Goal: Task Accomplishment & Management: Manage account settings

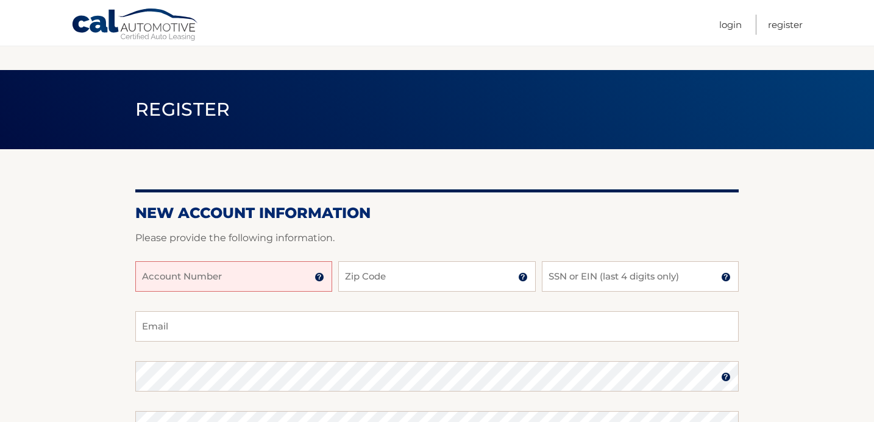
scroll to position [141, 0]
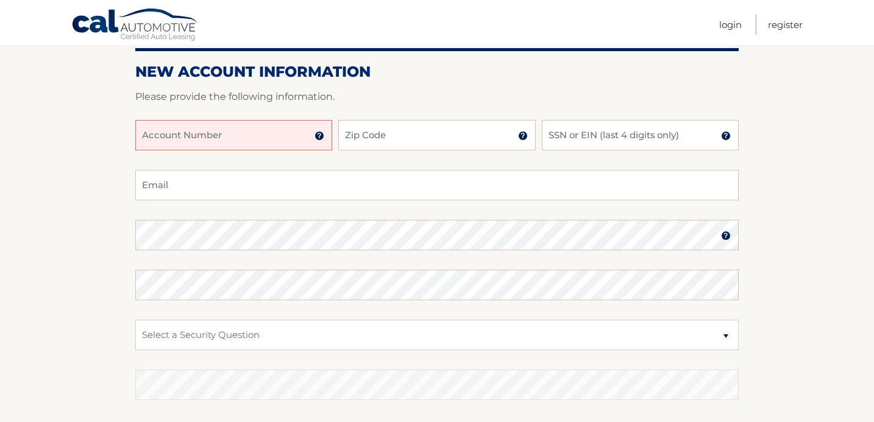
click at [268, 137] on input "Account Number" at bounding box center [233, 135] width 197 height 30
click at [228, 131] on input "Account Number" at bounding box center [233, 135] width 197 height 30
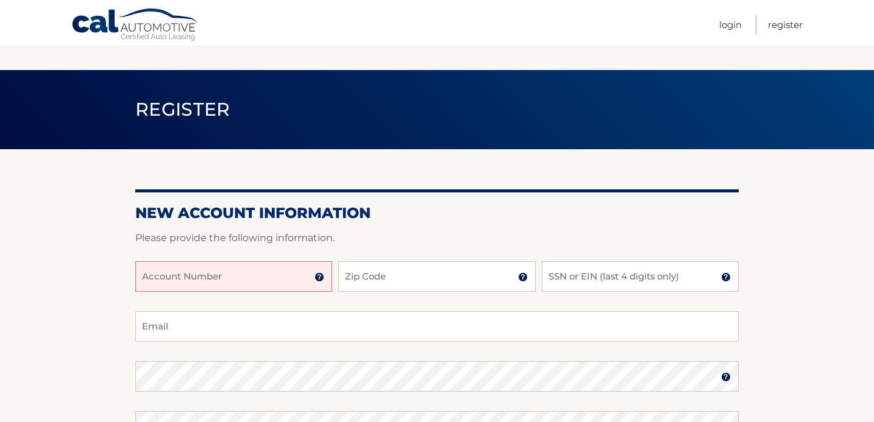
scroll to position [141, 0]
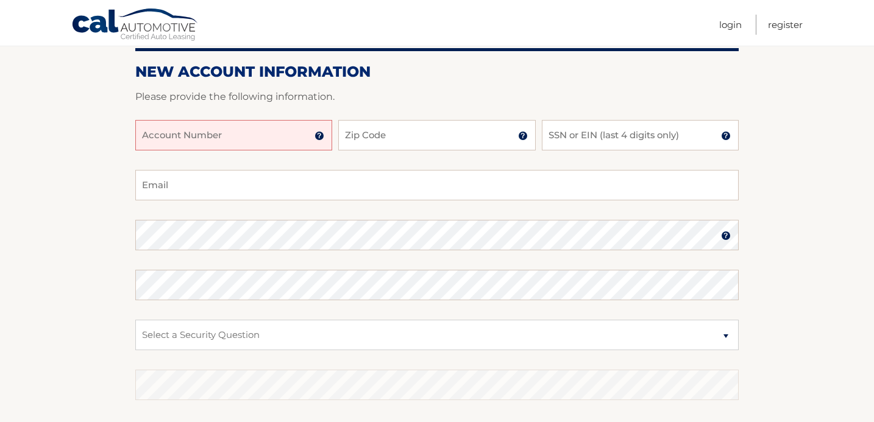
click at [227, 129] on input "Account Number" at bounding box center [233, 135] width 197 height 30
click at [157, 136] on input "Account Number" at bounding box center [233, 135] width 197 height 30
type input "44455980556"
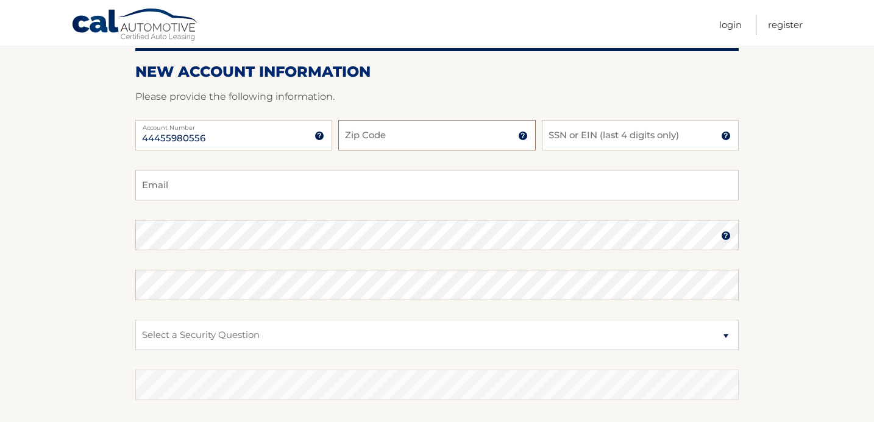
click at [345, 141] on input "Zip Code" at bounding box center [436, 135] width 197 height 30
type input "33179"
type input "2653"
click at [203, 191] on input "Email" at bounding box center [437, 185] width 604 height 30
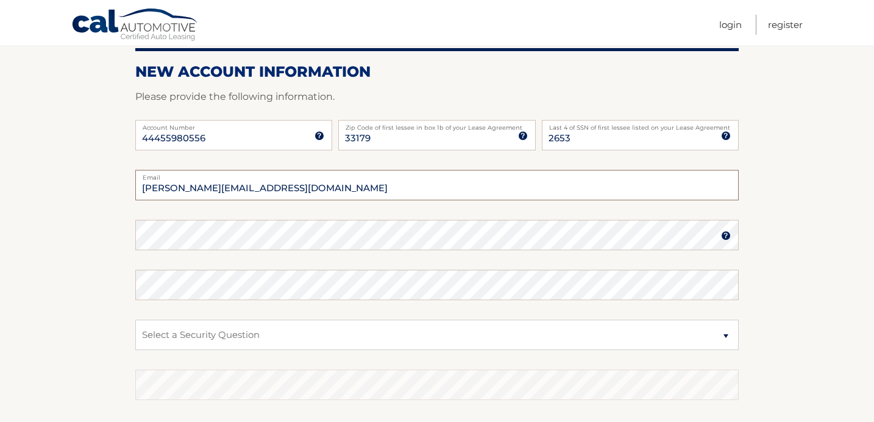
type input "salo.sterental@gmail.com"
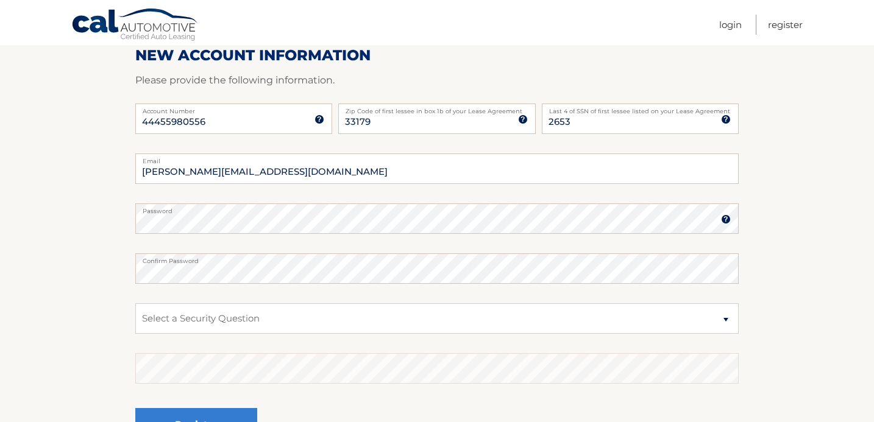
scroll to position [163, 0]
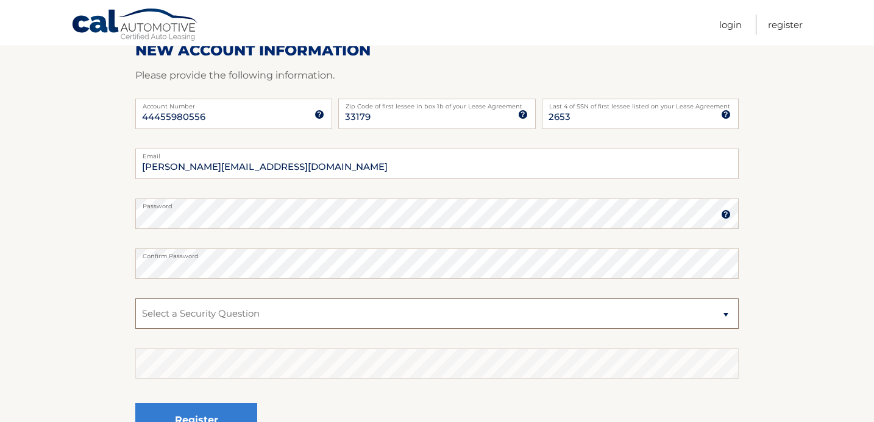
click at [387, 321] on select "Select a Security Question What was the name of your elementary school? What is…" at bounding box center [437, 314] width 604 height 30
select select "1"
click at [135, 299] on select "Select a Security Question What was the name of your elementary school? What is…" at bounding box center [437, 314] width 604 height 30
click at [87, 313] on section "New Account Information Please provide the following information. 44455980556 A…" at bounding box center [437, 225] width 874 height 476
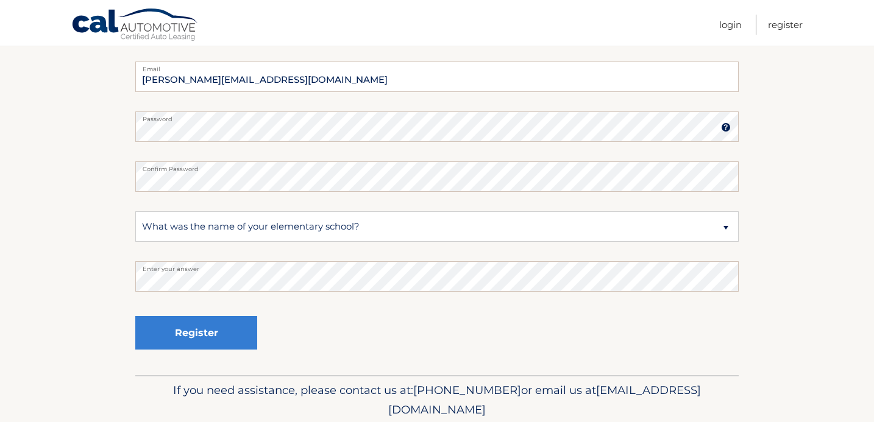
scroll to position [256, 0]
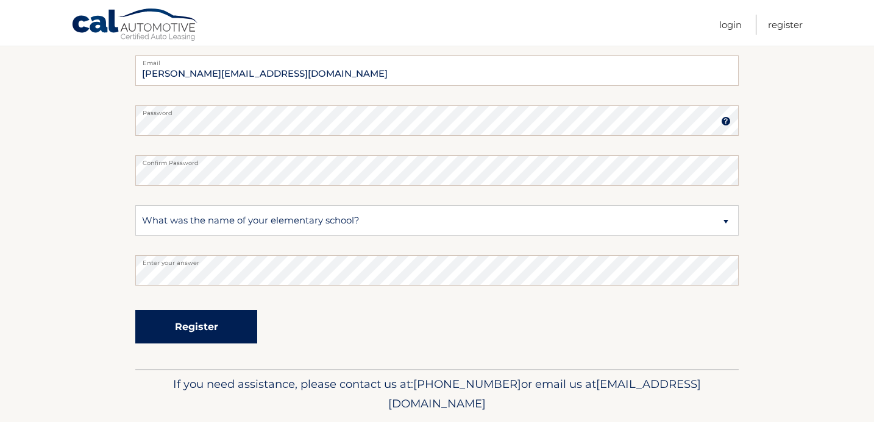
click at [197, 323] on button "Register" at bounding box center [196, 327] width 122 height 34
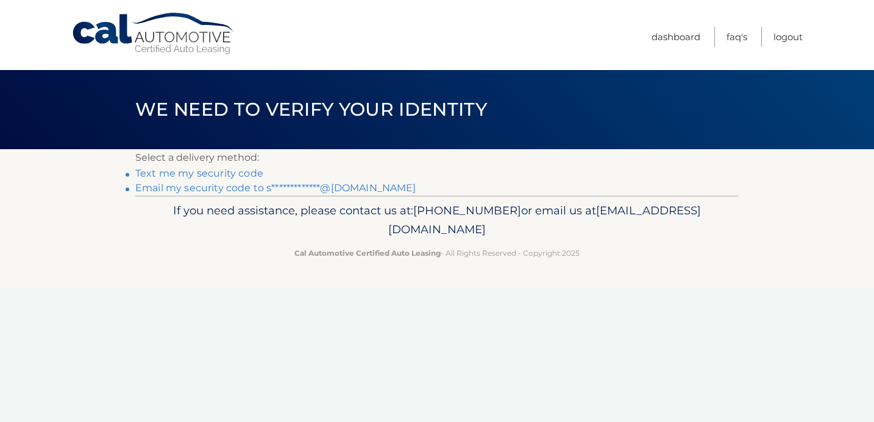
click at [197, 173] on link "Text me my security code" at bounding box center [199, 174] width 128 height 12
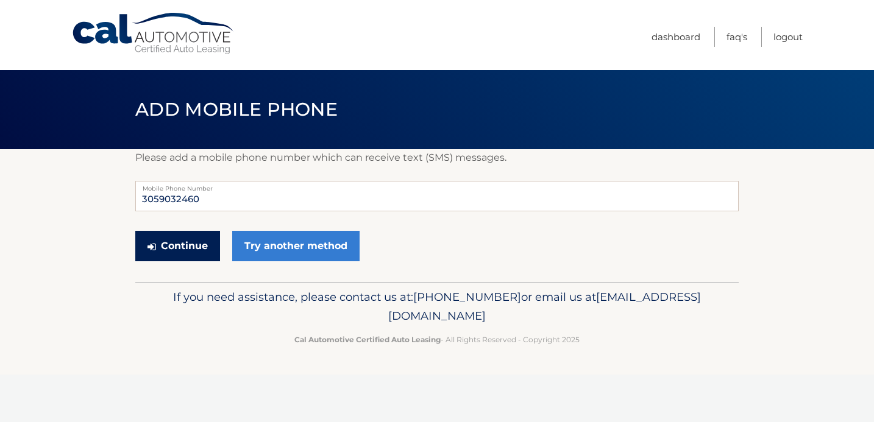
click at [185, 248] on button "Continue" at bounding box center [177, 246] width 85 height 30
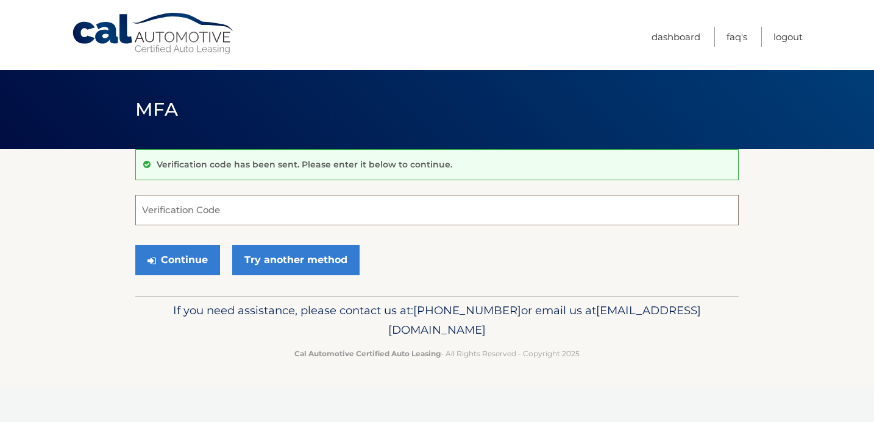
click at [507, 209] on input "Verification Code" at bounding box center [437, 210] width 604 height 30
click at [553, 205] on input "Verification Code" at bounding box center [437, 210] width 604 height 30
type input "675526"
click at [197, 259] on button "Continue" at bounding box center [177, 260] width 85 height 30
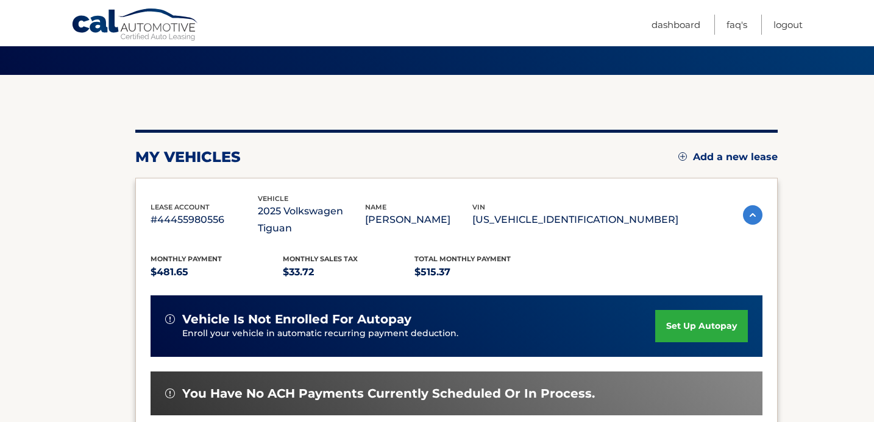
scroll to position [74, 0]
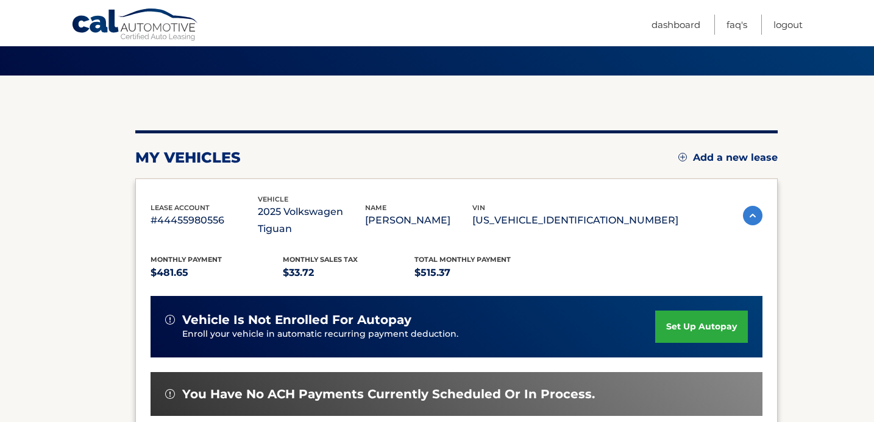
click at [689, 315] on link "set up autopay" at bounding box center [701, 327] width 93 height 32
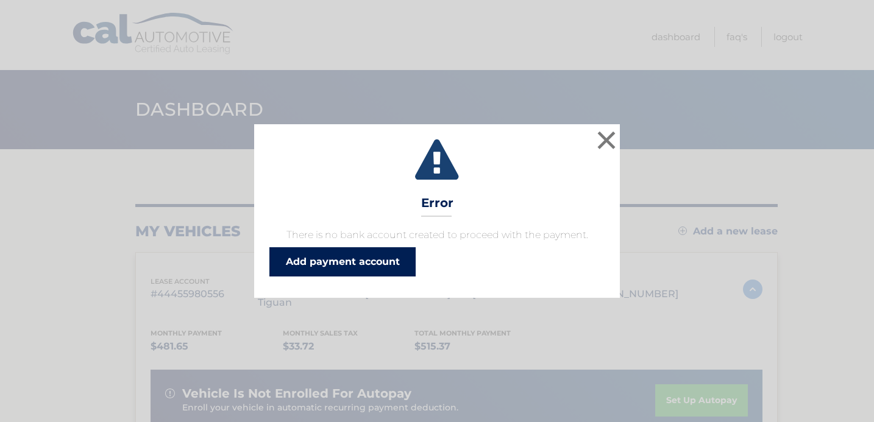
click at [380, 263] on link "Add payment account" at bounding box center [342, 262] width 146 height 29
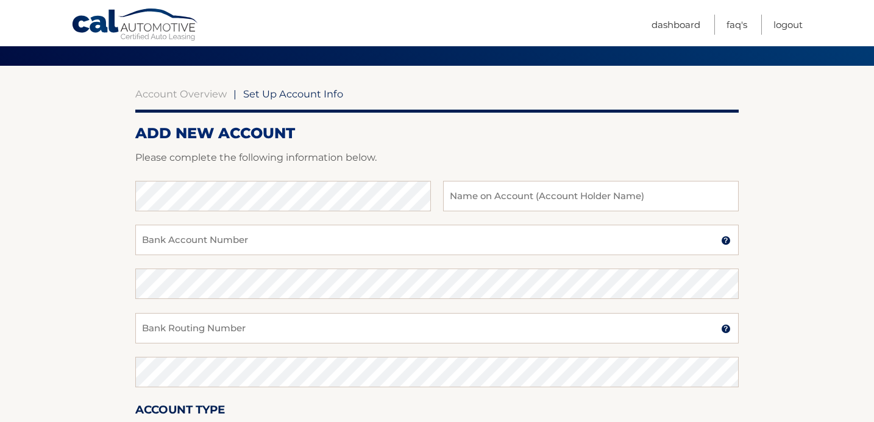
scroll to position [83, 0]
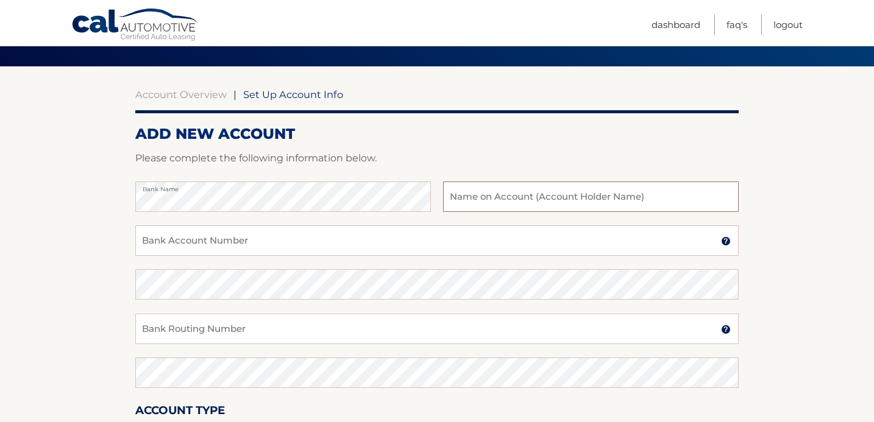
click at [460, 207] on input "text" at bounding box center [591, 197] width 296 height 30
type input "GTS Sales Consulting LLC"
click at [282, 242] on input "Bank Account Number" at bounding box center [437, 241] width 604 height 30
click at [300, 243] on input "Bank Account Number" at bounding box center [437, 241] width 604 height 30
paste input "898139802925"
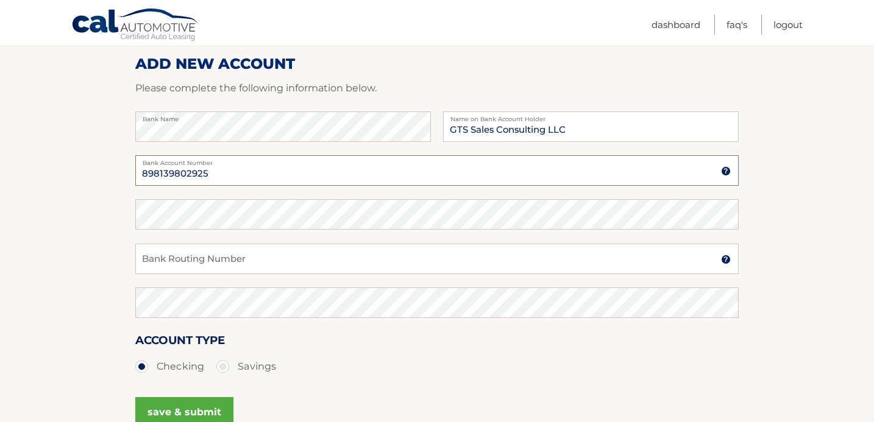
scroll to position [155, 0]
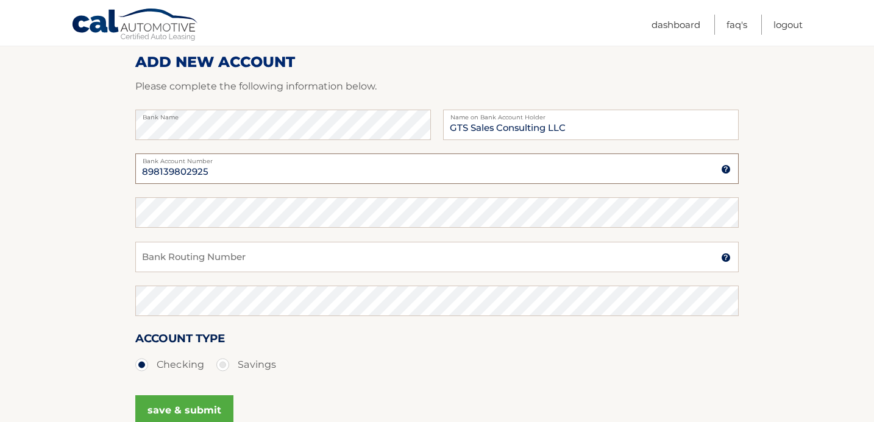
type input "898139802925"
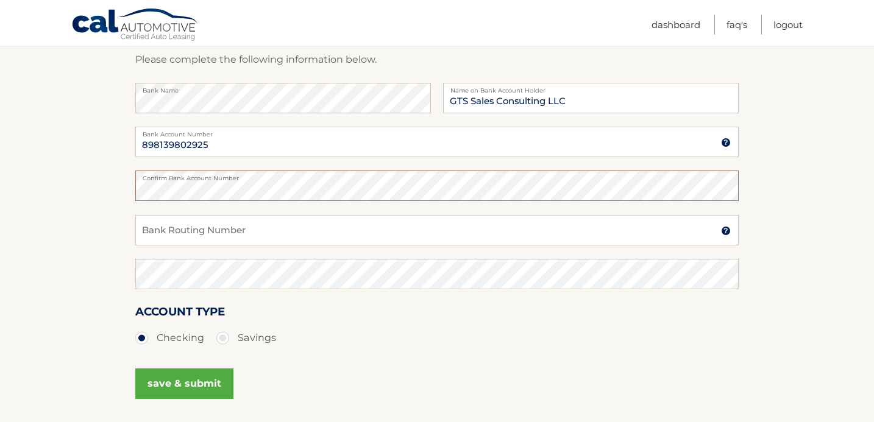
scroll to position [185, 0]
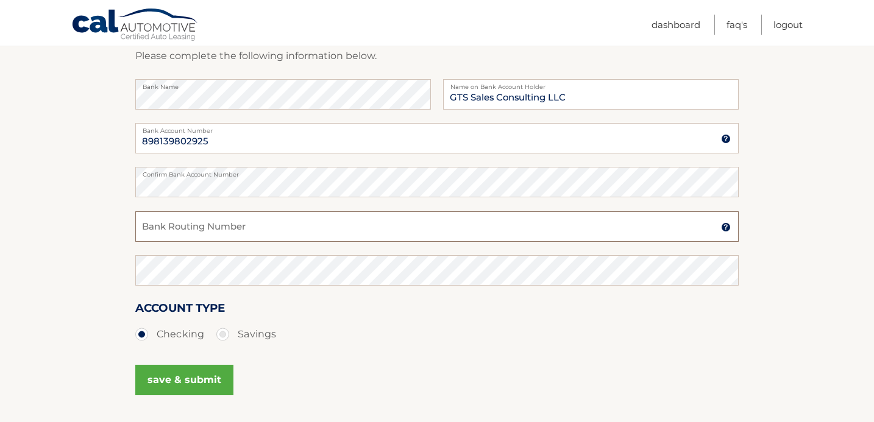
click at [294, 225] on input "Bank Routing Number" at bounding box center [437, 227] width 604 height 30
paste input "063100277"
type input "063100277"
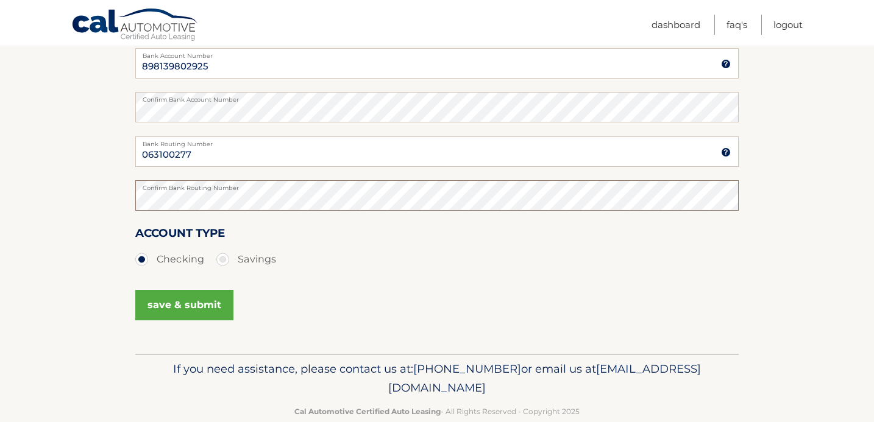
scroll to position [265, 0]
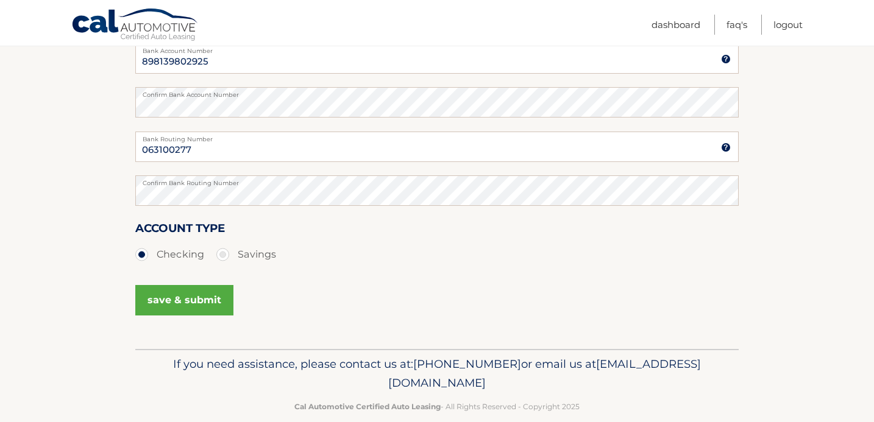
click at [202, 304] on button "save & submit" at bounding box center [184, 300] width 98 height 30
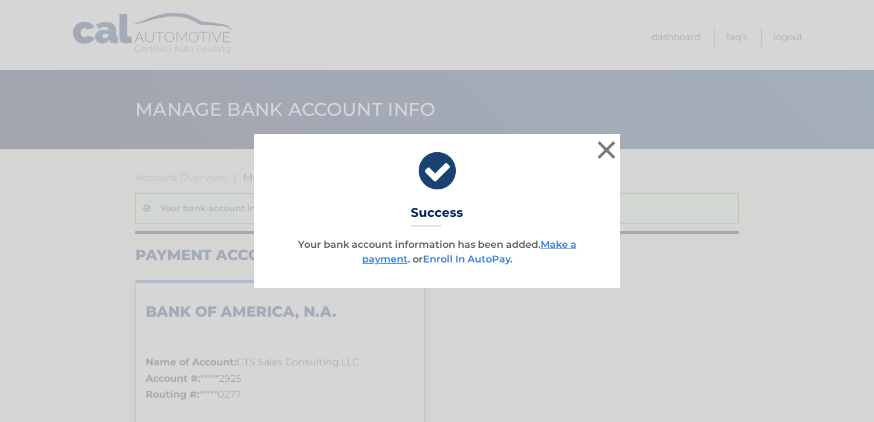
click at [481, 262] on link "Enroll In AutoPay" at bounding box center [466, 260] width 87 height 12
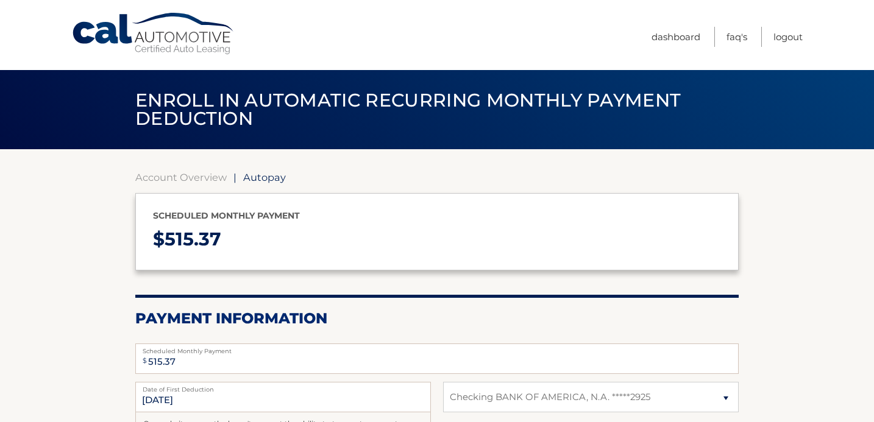
select select "ZjM4ZTJiMjctM2ViMS00YmY2LWI0NzgtYmJiNTU3MzYzYmMy"
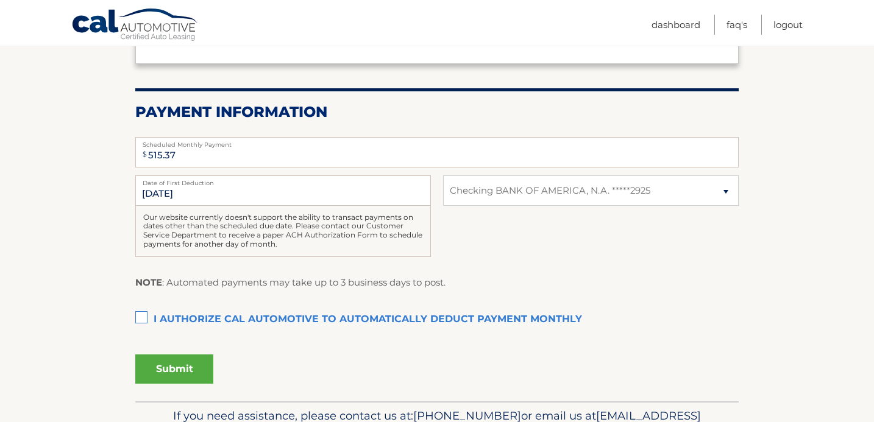
scroll to position [217, 0]
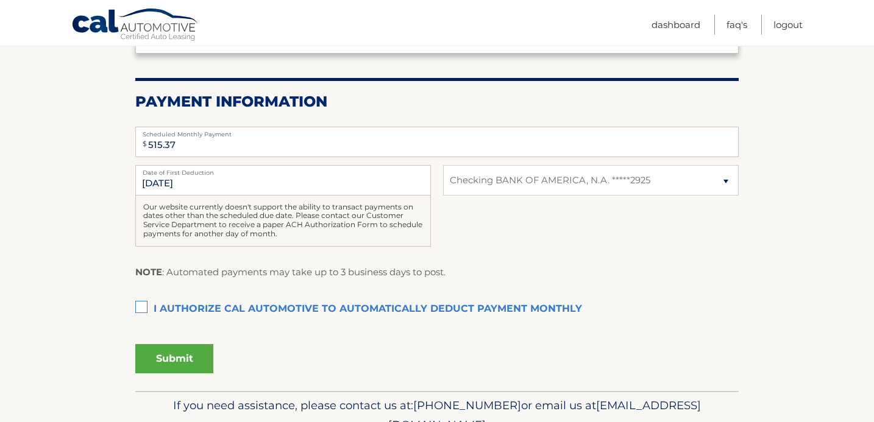
click at [142, 310] on label "I authorize cal automotive to automatically deduct payment monthly This checkbo…" at bounding box center [437, 310] width 604 height 24
click at [0, 0] on input "I authorize cal automotive to automatically deduct payment monthly This checkbo…" at bounding box center [0, 0] width 0 height 0
click at [165, 360] on button "Submit" at bounding box center [174, 358] width 78 height 29
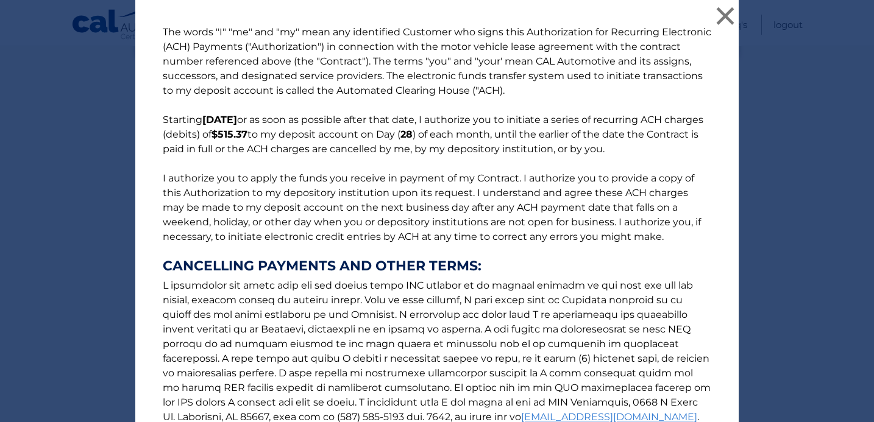
scroll to position [153, 0]
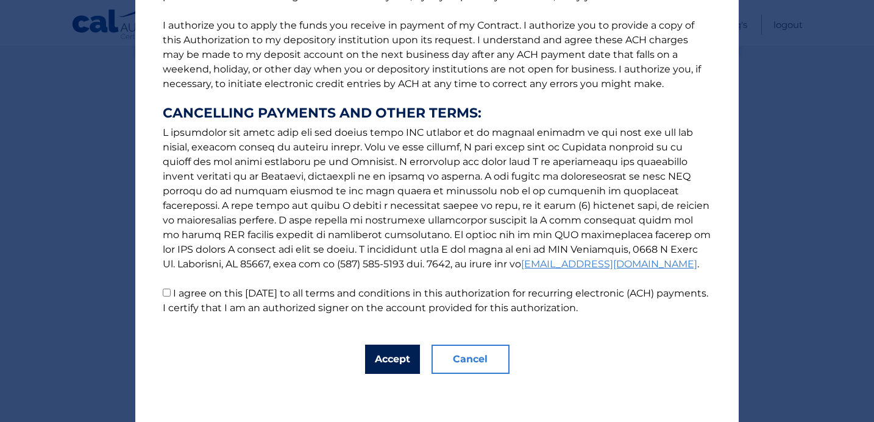
click at [403, 362] on button "Accept" at bounding box center [392, 359] width 55 height 29
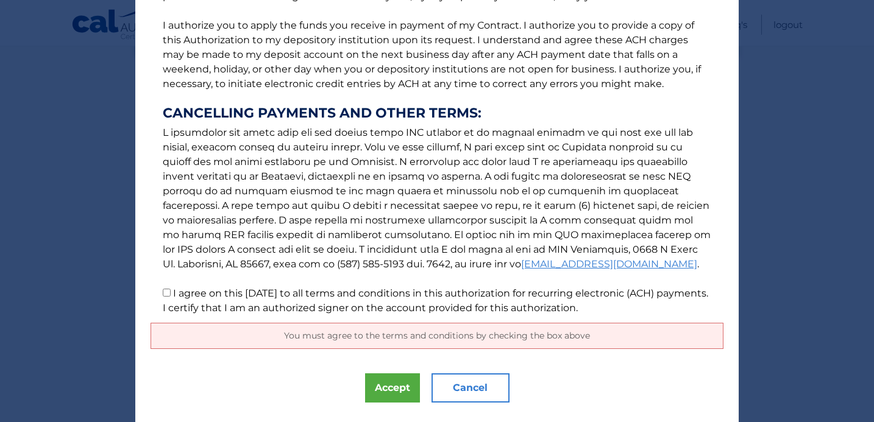
click at [256, 295] on label "I agree on this 08/29/2025 to all terms and conditions in this authorization fo…" at bounding box center [436, 301] width 546 height 26
click at [171, 295] on input "I agree on this 08/29/2025 to all terms and conditions in this authorization fo…" at bounding box center [167, 293] width 8 height 8
checkbox input "true"
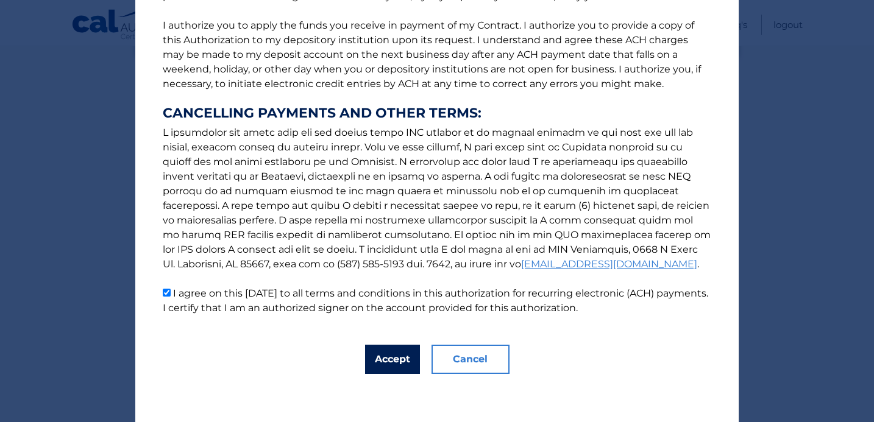
click at [387, 358] on button "Accept" at bounding box center [392, 359] width 55 height 29
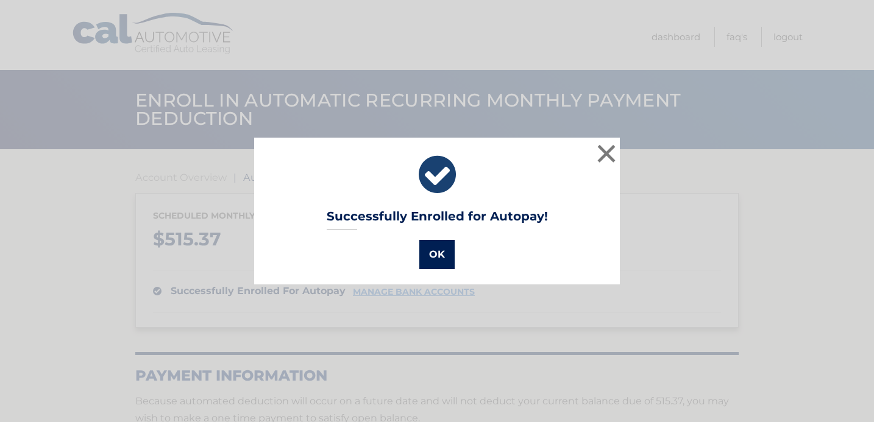
click at [441, 254] on button "OK" at bounding box center [436, 254] width 35 height 29
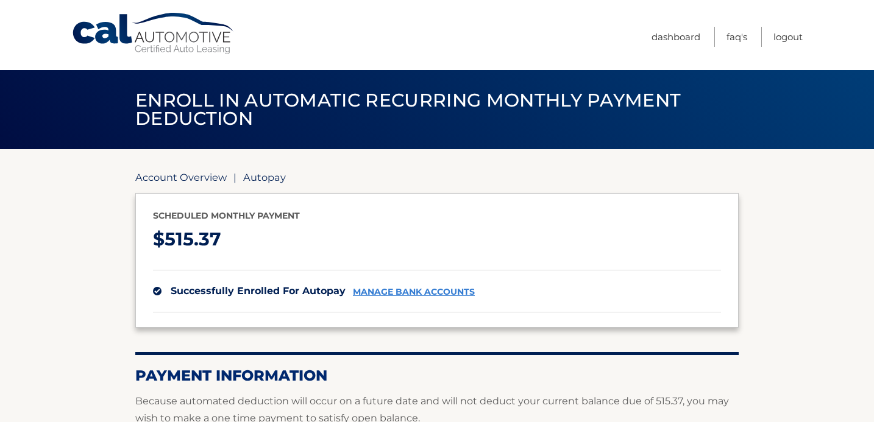
click at [174, 173] on link "Account Overview" at bounding box center [180, 177] width 91 height 12
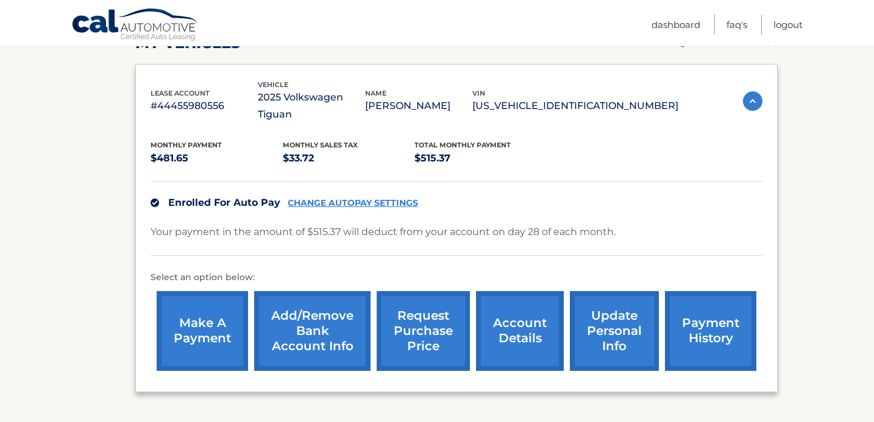
scroll to position [270, 0]
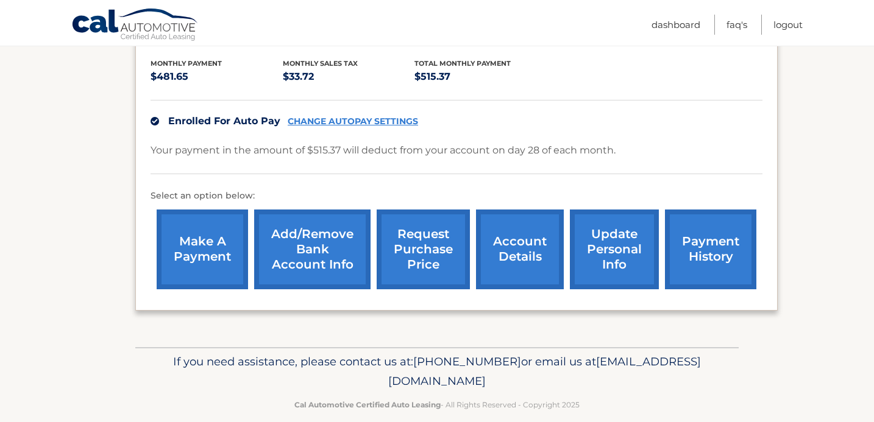
click at [711, 241] on link "payment history" at bounding box center [710, 250] width 91 height 80
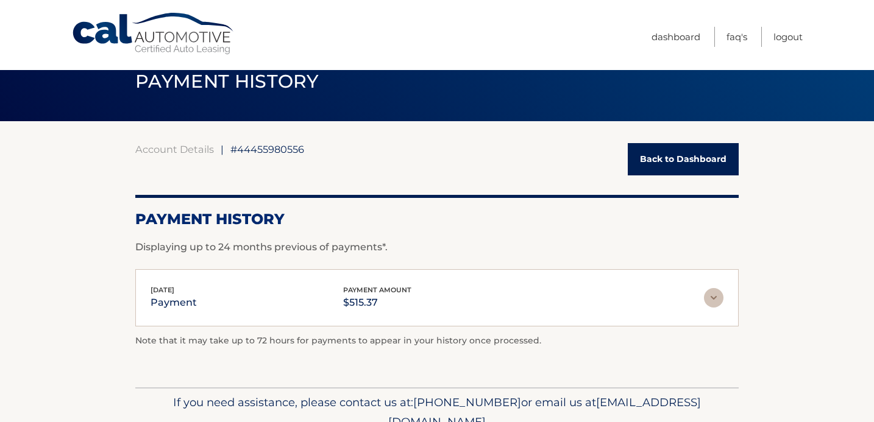
scroll to position [23, 0]
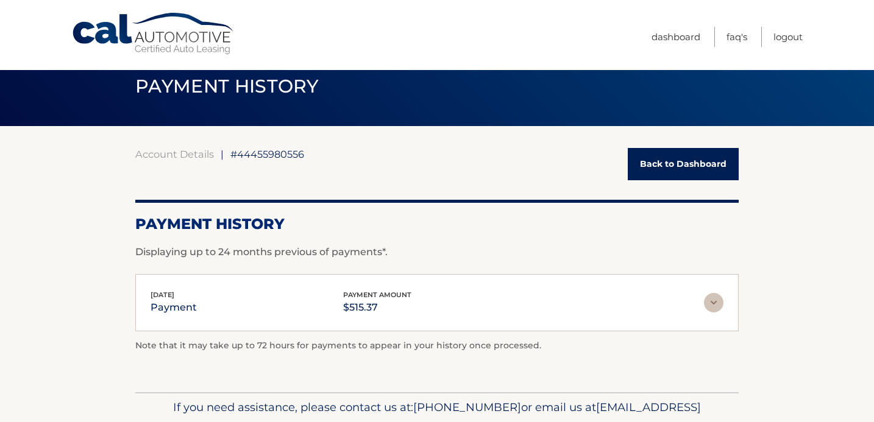
click at [664, 171] on link "Back to Dashboard" at bounding box center [683, 164] width 111 height 32
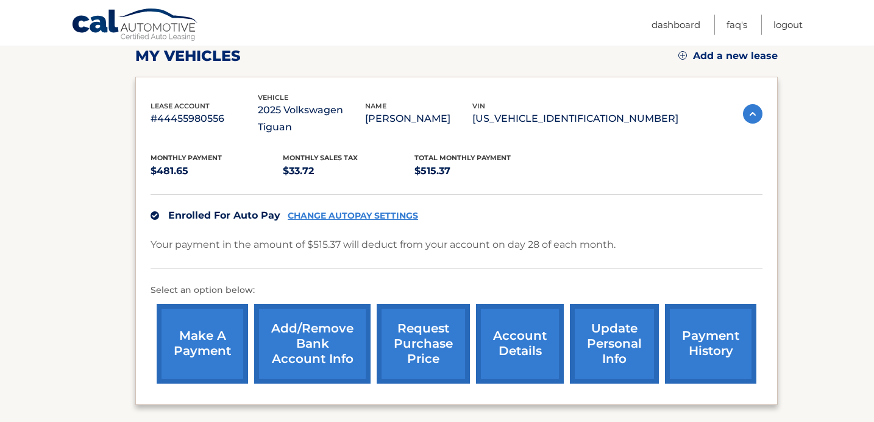
scroll to position [187, 0]
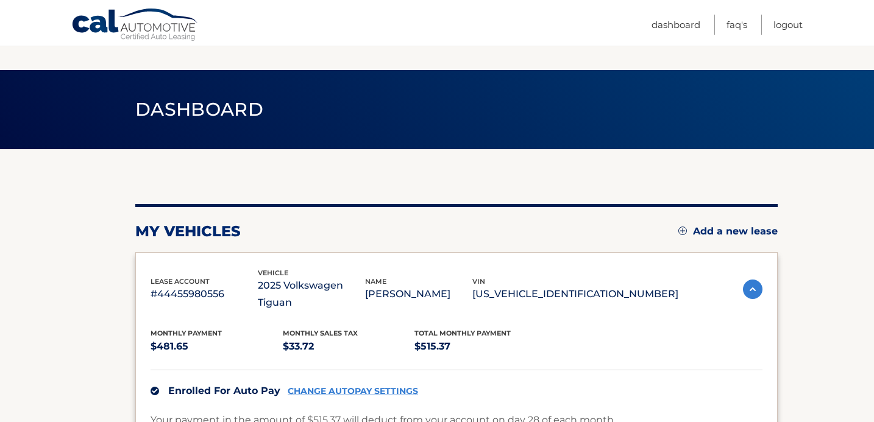
scroll to position [187, 0]
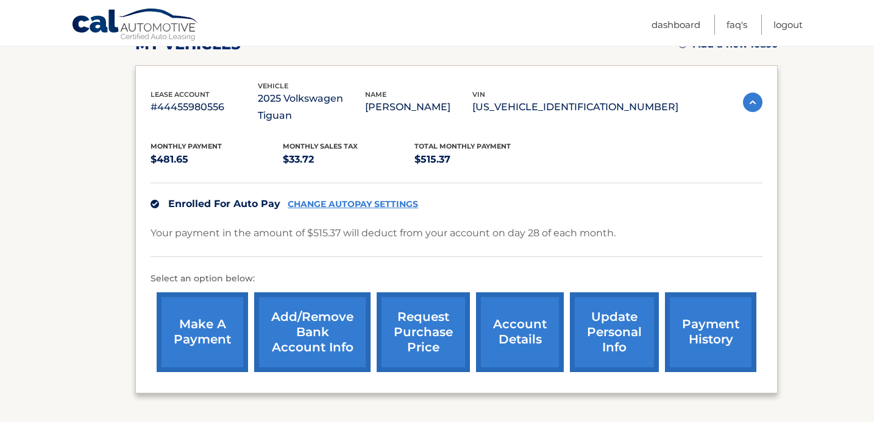
click at [699, 329] on link "payment history" at bounding box center [710, 333] width 91 height 80
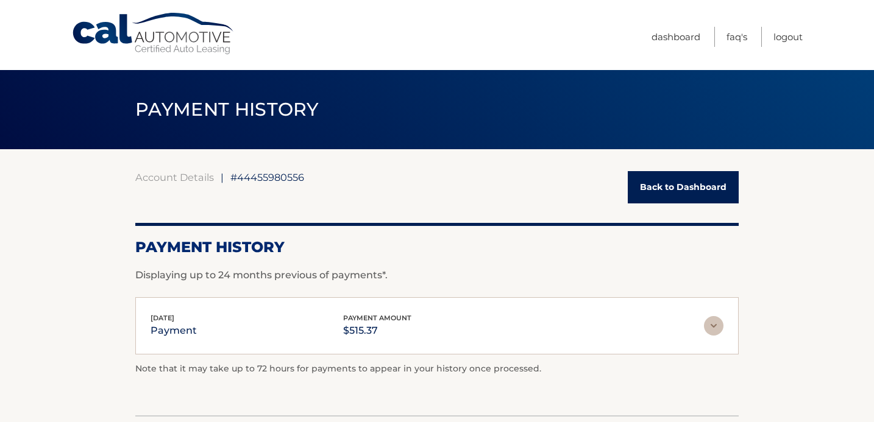
click at [675, 193] on link "Back to Dashboard" at bounding box center [683, 187] width 111 height 32
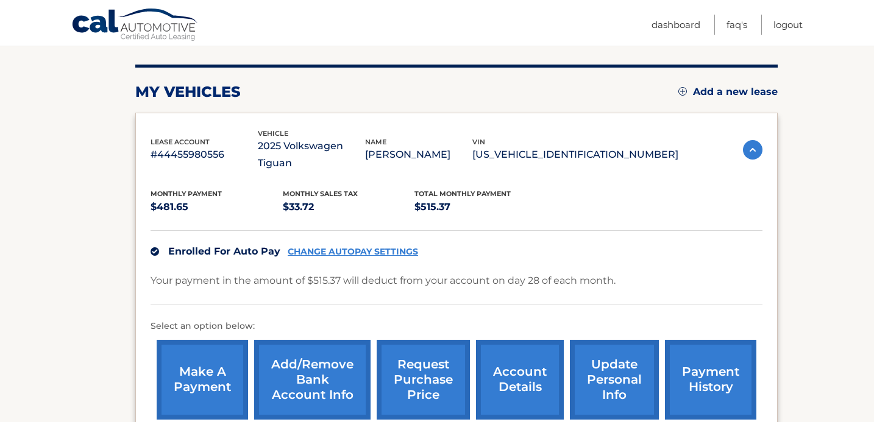
scroll to position [184, 0]
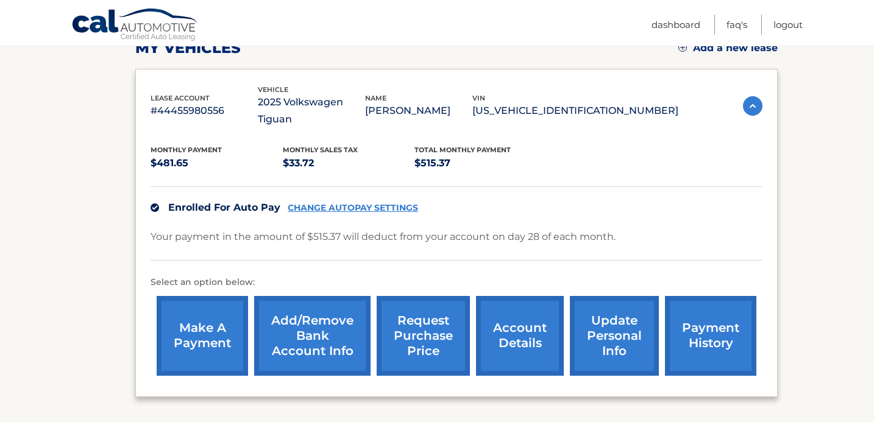
click at [197, 312] on link "make a payment" at bounding box center [202, 336] width 91 height 80
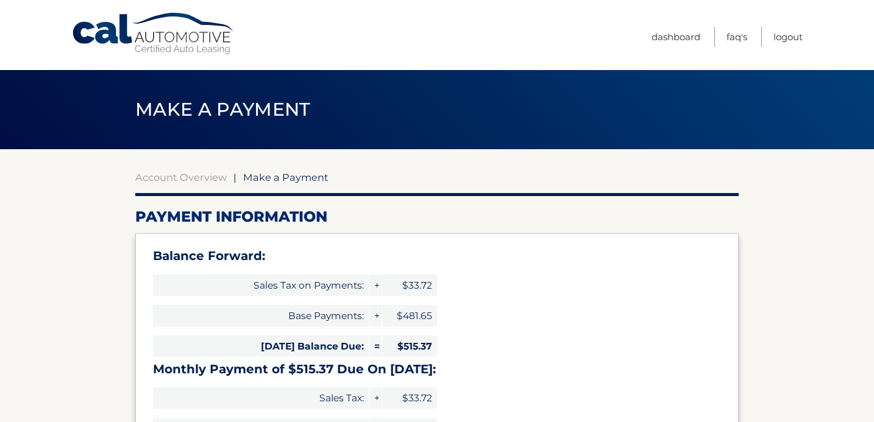
select select "ZjM4ZTJiMjctM2ViMS00YmY2LWI0NzgtYmJiNTU3MzYzYmMy"
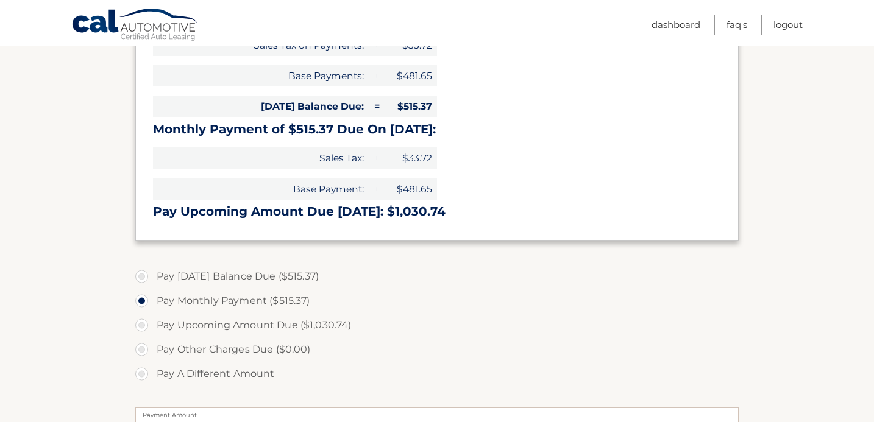
scroll to position [251, 0]
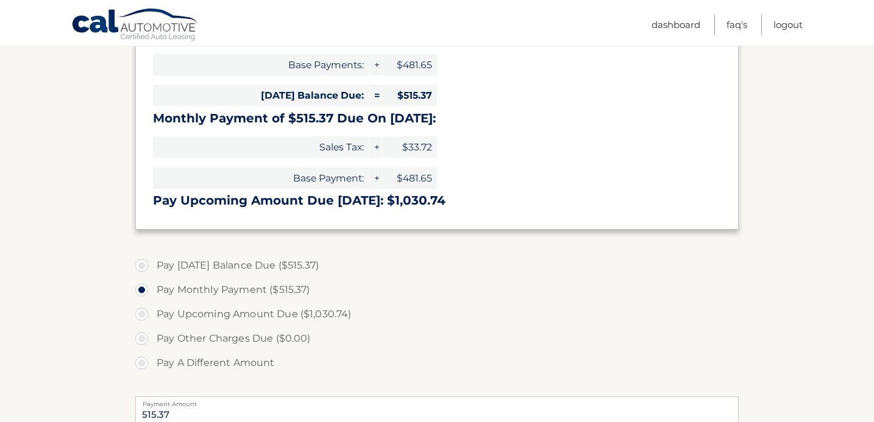
click at [142, 266] on label "Pay [DATE] Balance Due ($515.37)" at bounding box center [437, 266] width 604 height 24
click at [142, 266] on input "Pay Today's Balance Due ($515.37)" at bounding box center [146, 264] width 12 height 20
radio input "true"
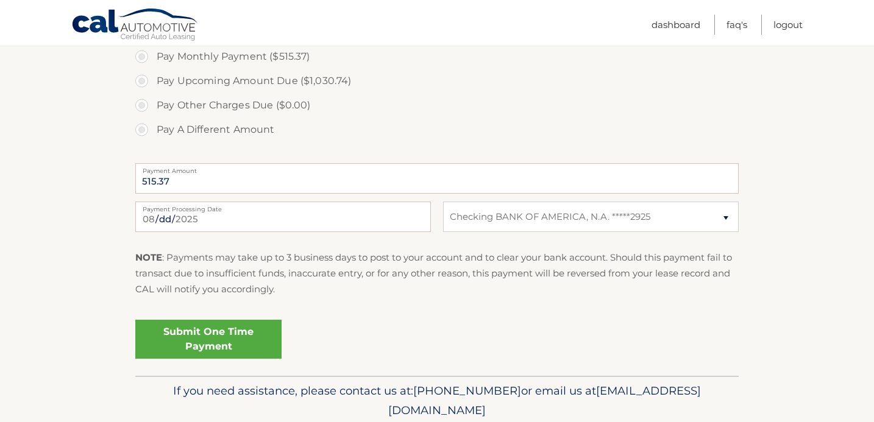
scroll to position [484, 0]
click at [211, 340] on link "Submit One Time Payment" at bounding box center [208, 340] width 146 height 39
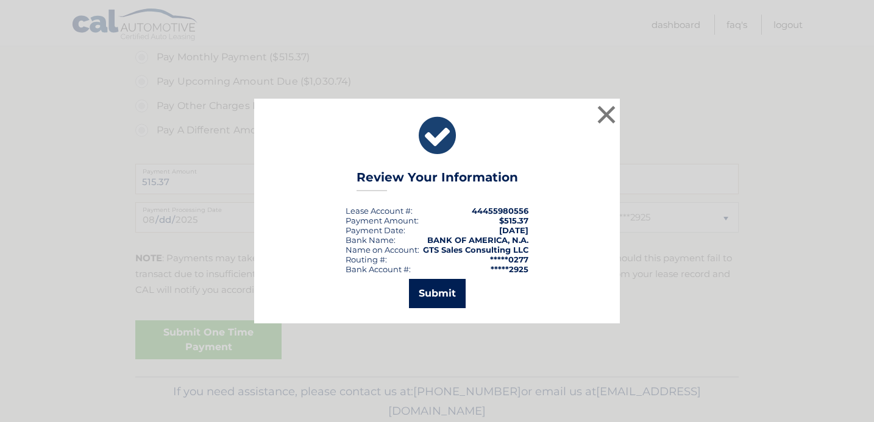
click at [429, 290] on button "Submit" at bounding box center [437, 293] width 57 height 29
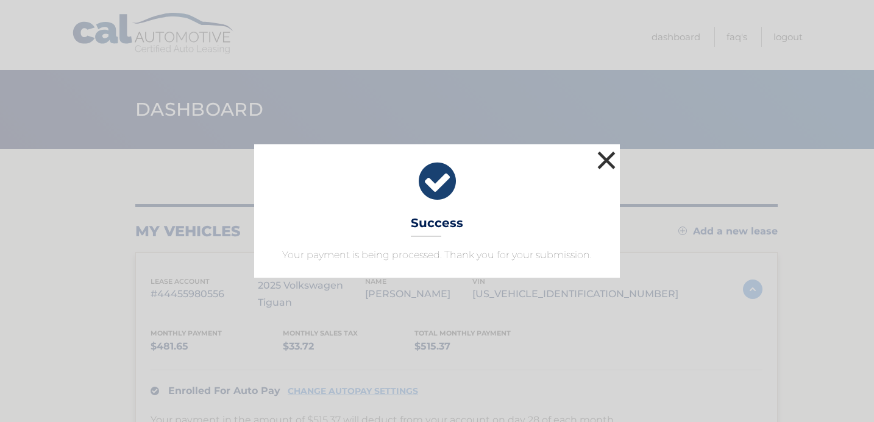
click at [610, 155] on button "×" at bounding box center [606, 160] width 24 height 24
